Goal: Find specific page/section: Find specific page/section

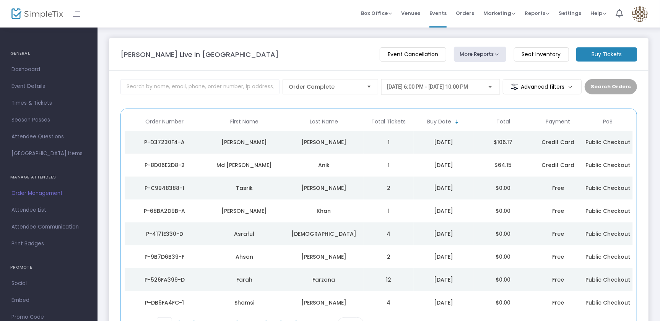
click at [38, 195] on span "Order Management" at bounding box center [48, 194] width 75 height 10
click at [36, 207] on span "Attendee List" at bounding box center [48, 210] width 75 height 10
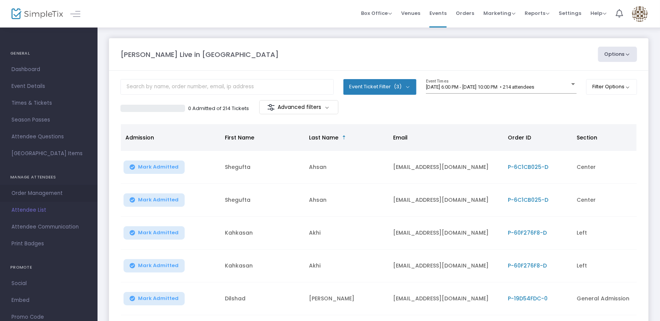
click at [31, 195] on span "Order Management" at bounding box center [48, 194] width 75 height 10
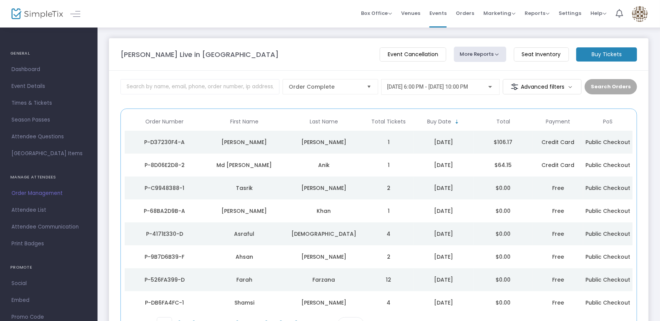
drag, startPoint x: 607, startPoint y: 50, endPoint x: 573, endPoint y: 52, distance: 33.3
click at [607, 50] on m-button "Buy Tickets" at bounding box center [606, 54] width 61 height 14
